Goal: Find specific page/section: Find specific page/section

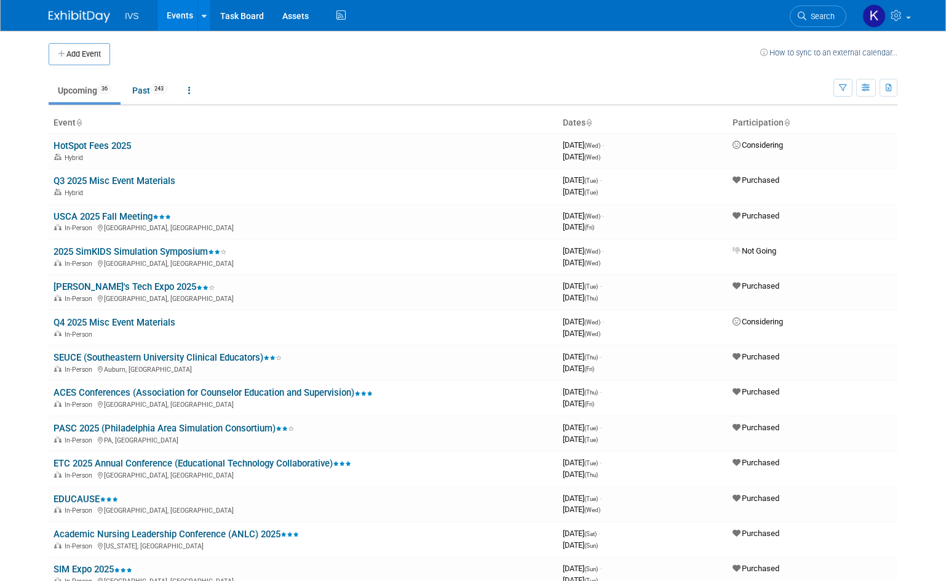
click at [839, 18] on link "Search" at bounding box center [818, 17] width 57 height 22
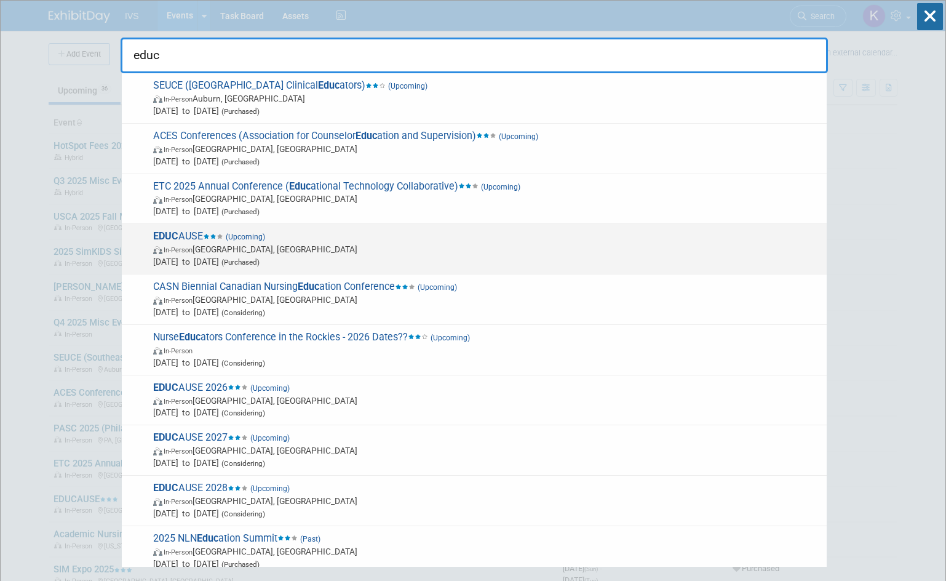
type input "educ"
click at [324, 254] on span "In-Person [GEOGRAPHIC_DATA], [GEOGRAPHIC_DATA]" at bounding box center [487, 249] width 668 height 12
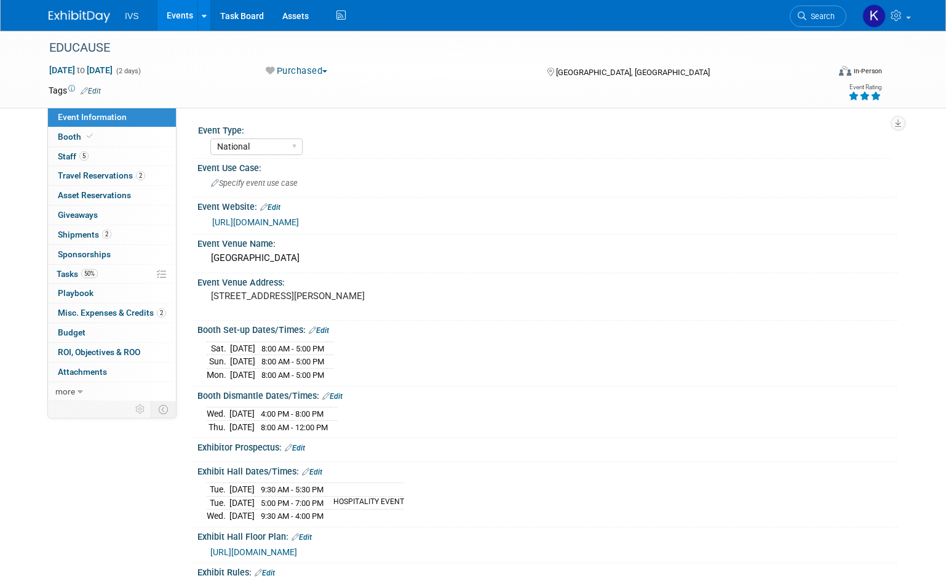
select select "National"
click at [475, 66] on div "Purchased Committed Considering Not Going Purchased Sponsor - Not Going" at bounding box center [395, 72] width 266 height 14
